Goal: Communication & Community: Share content

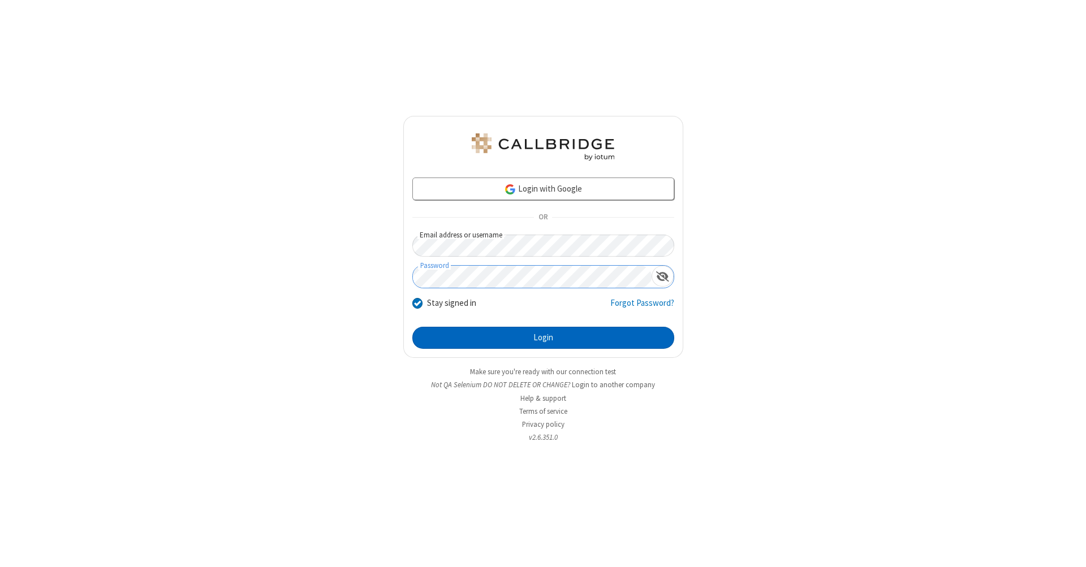
click at [543, 338] on button "Login" at bounding box center [543, 338] width 262 height 23
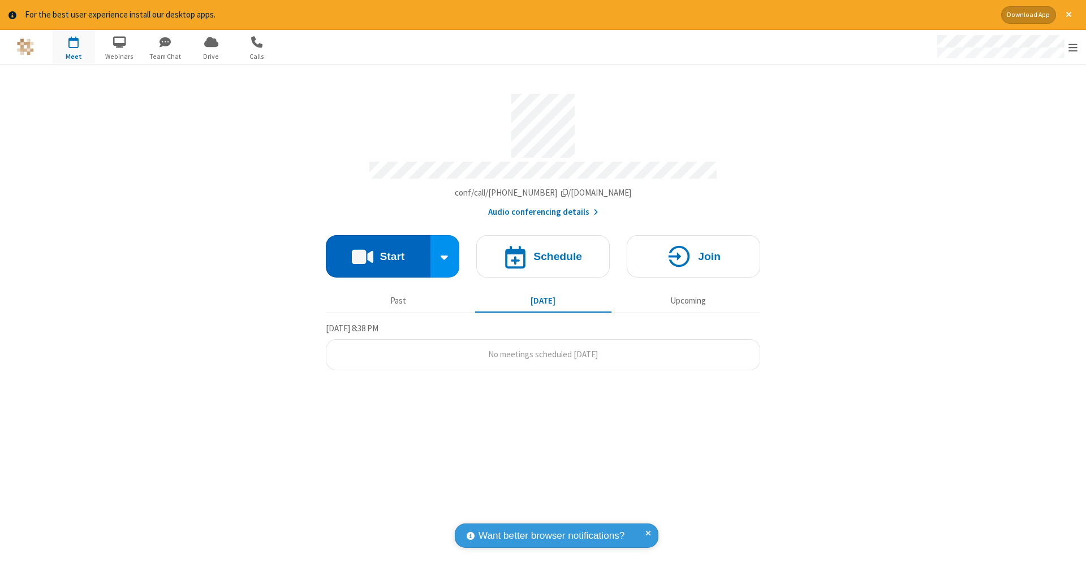
click at [378, 250] on button "Start" at bounding box center [378, 256] width 105 height 42
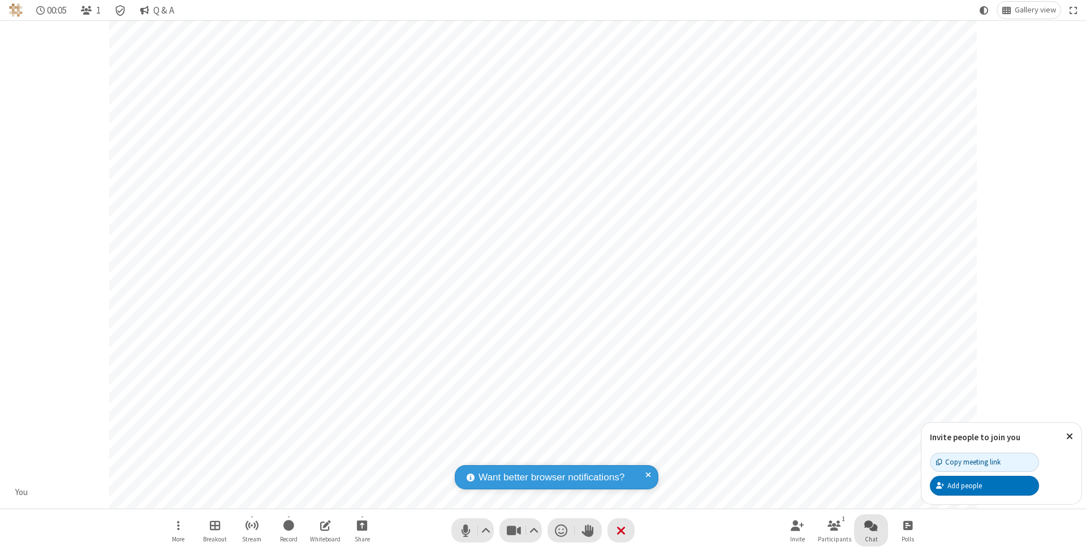
click at [870, 525] on span "Open chat" at bounding box center [871, 525] width 14 height 14
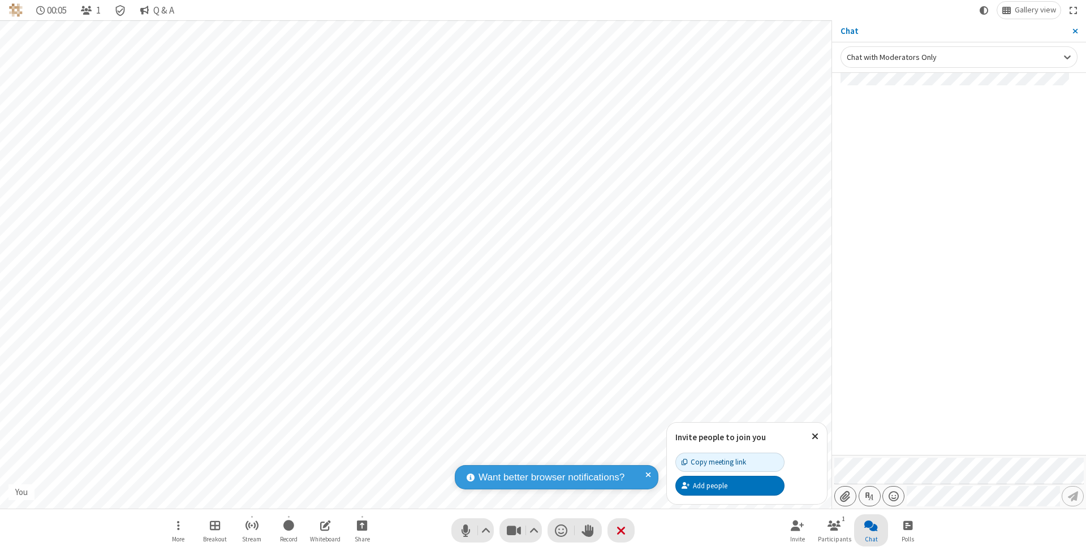
type input "C:\fakepath\doc_test.docx"
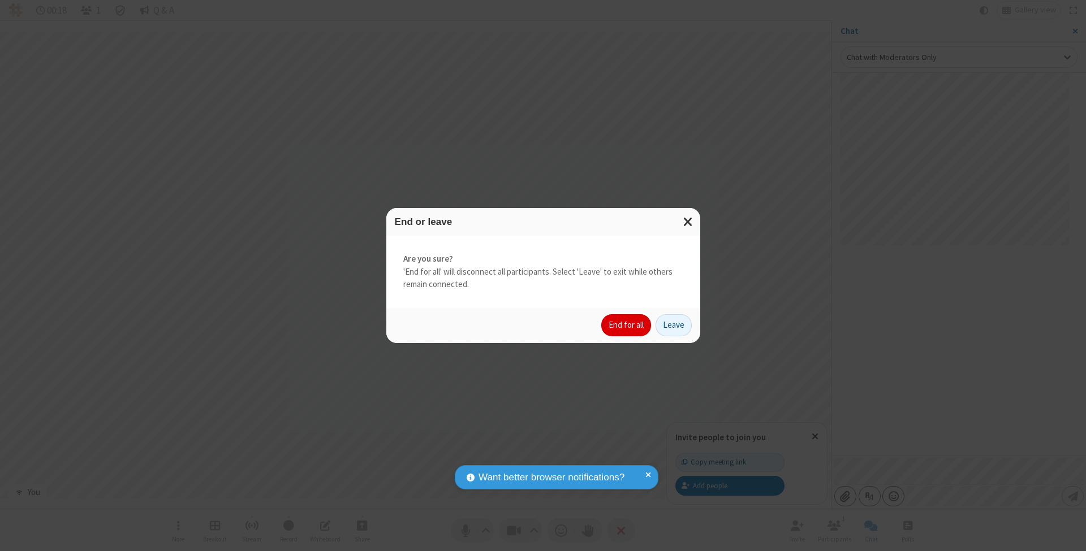
click at [626, 325] on button "End for all" at bounding box center [626, 325] width 50 height 23
